Goal: Find specific page/section: Find specific page/section

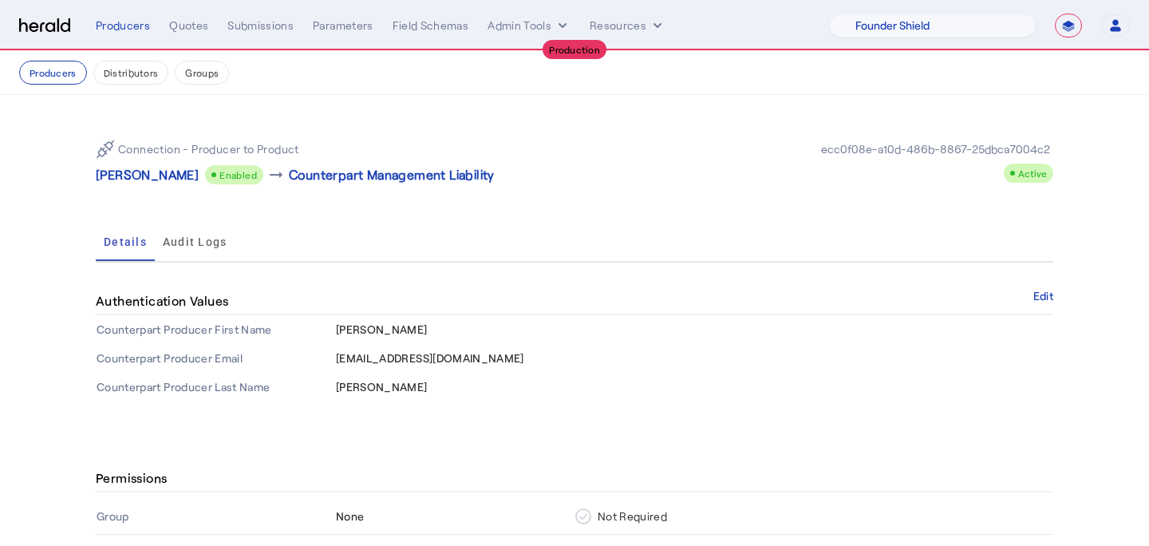
select select "pfm_lx2v_founder_shield"
select select "**********"
click at [947, 34] on select "1Fort Affinity Risk Arlington [PERSON_NAME] BindHQ Bunker CRC Campus Coverage C…" at bounding box center [932, 26] width 207 height 24
select select "pfm_md8s_semsee"
click at [829, 14] on select "1Fort Affinity Risk Arlington [PERSON_NAME] BindHQ Bunker CRC Campus Coverage C…" at bounding box center [932, 26] width 207 height 24
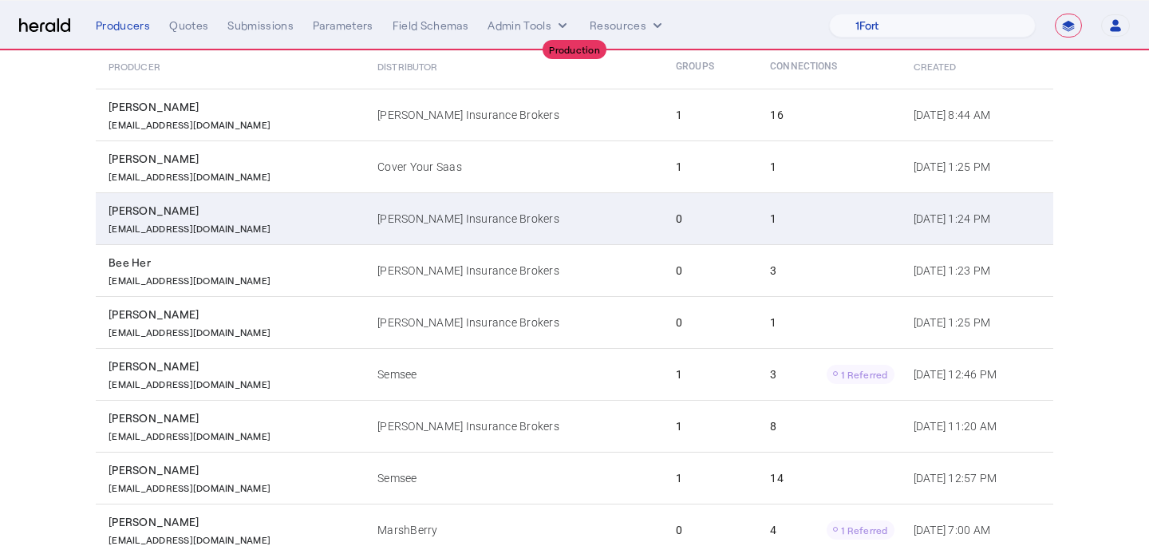
scroll to position [319, 0]
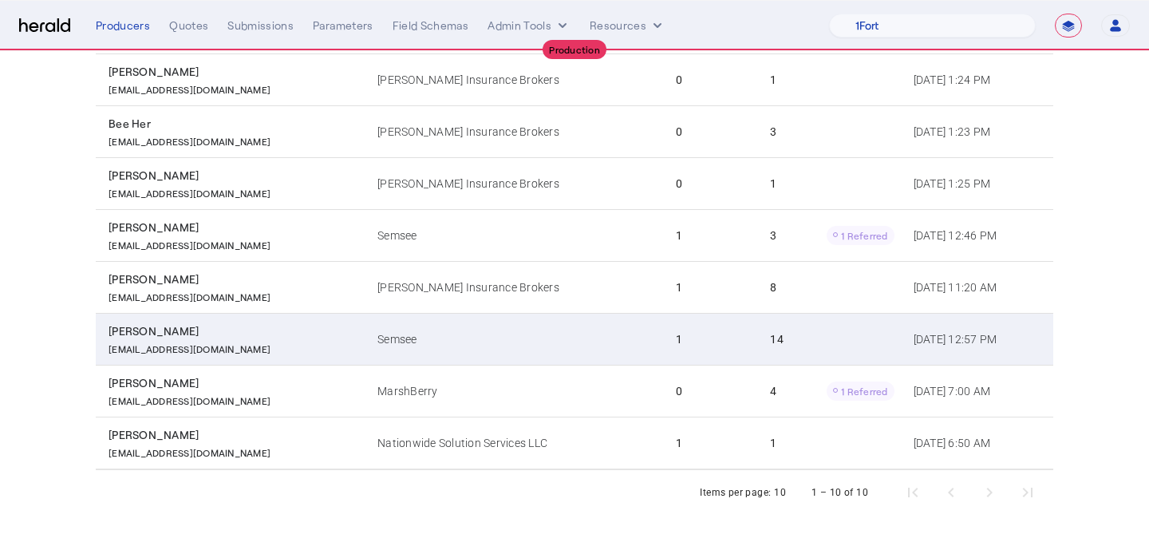
click at [455, 345] on td "Semsee" at bounding box center [514, 339] width 298 height 52
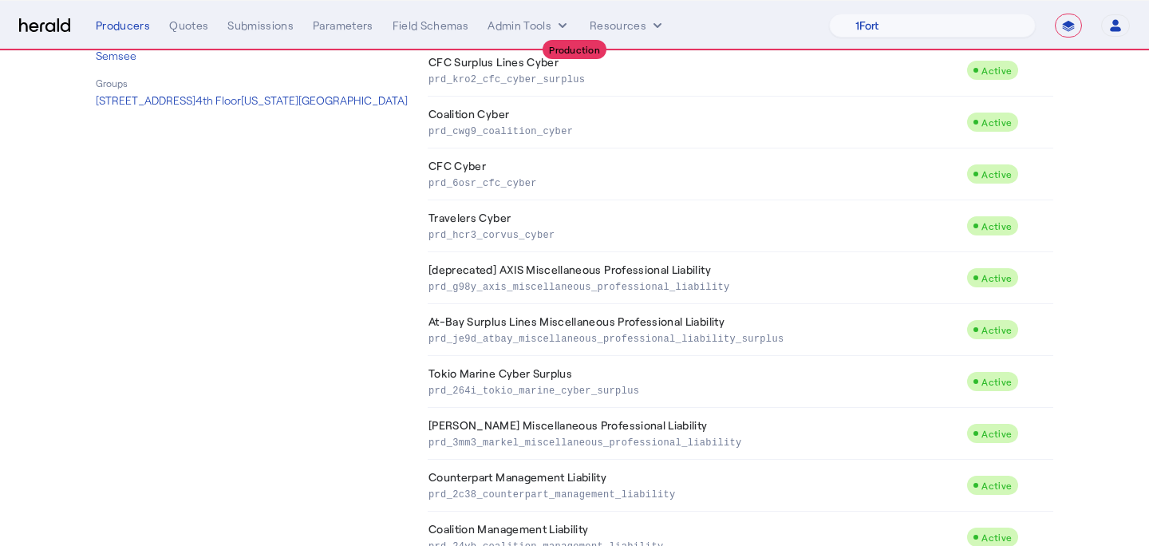
scroll to position [459, 0]
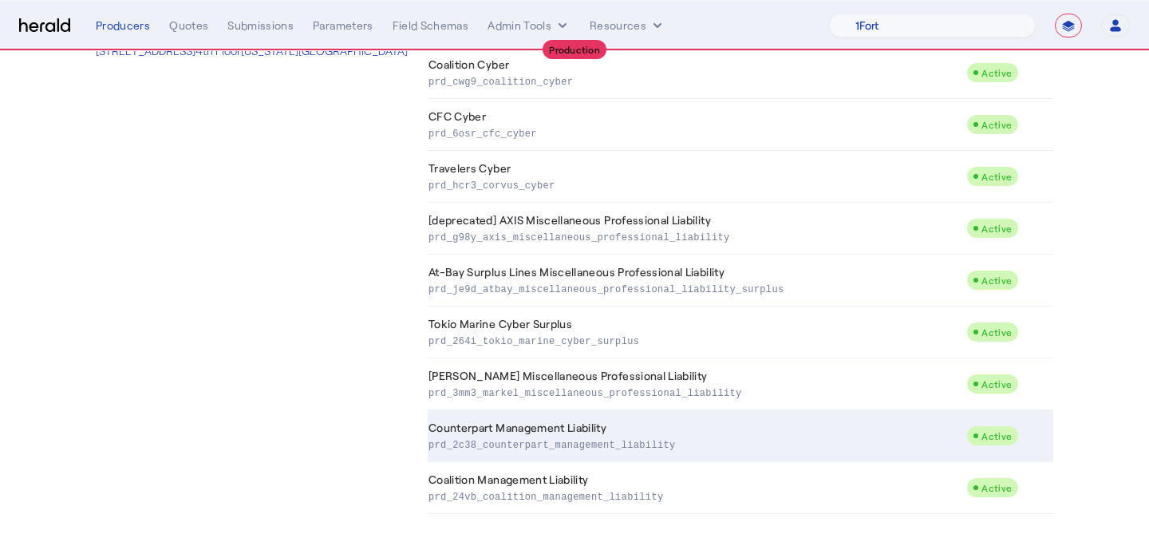
click at [497, 440] on p "prd_2c38_counterpart_management_liability" at bounding box center [693, 444] width 531 height 16
